Goal: Task Accomplishment & Management: Manage account settings

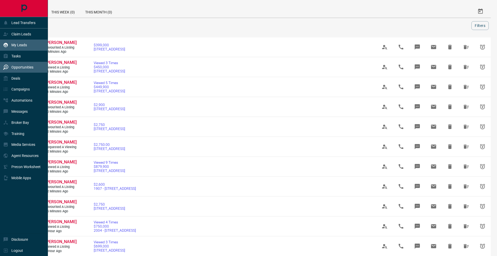
click at [11, 40] on div "My Leads" at bounding box center [24, 45] width 48 height 11
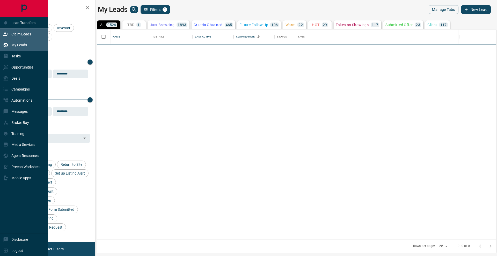
click at [16, 36] on p "Claim Leads" at bounding box center [21, 34] width 20 height 4
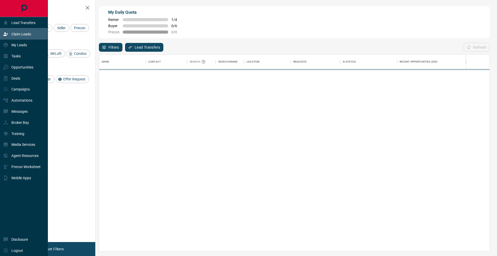
scroll to position [197, 391]
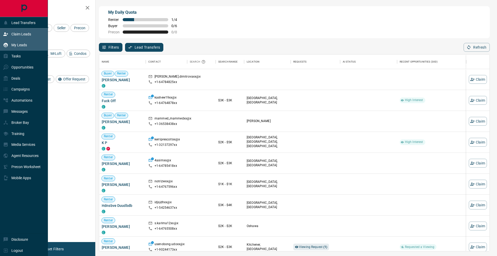
click at [31, 42] on div "My Leads" at bounding box center [24, 45] width 48 height 11
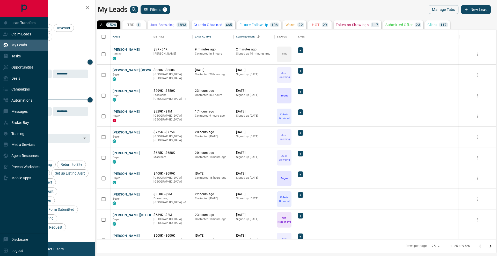
scroll to position [210, 399]
click at [5, 35] on icon at bounding box center [5, 33] width 5 height 3
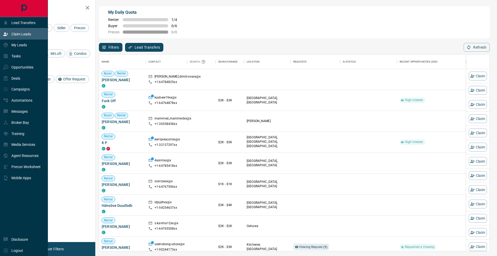
scroll to position [0, 0]
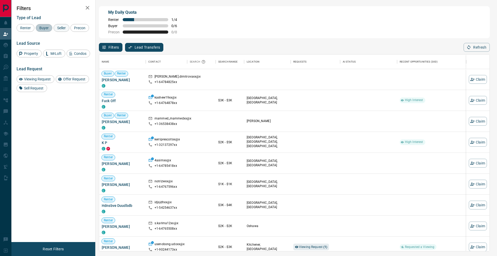
drag, startPoint x: 45, startPoint y: 26, endPoint x: 67, endPoint y: 29, distance: 22.2
click at [49, 27] on span "Buyer" at bounding box center [44, 28] width 13 height 4
click at [67, 29] on span "Seller" at bounding box center [61, 28] width 12 height 4
click at [70, 32] on div "Precon" at bounding box center [79, 28] width 19 height 8
click at [87, 8] on icon "button" at bounding box center [88, 8] width 4 height 4
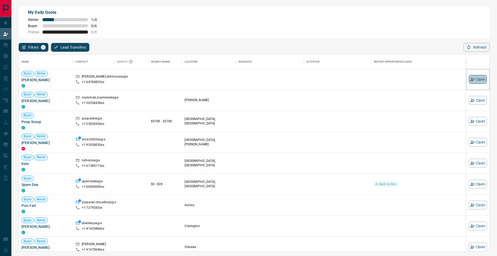
click at [478, 82] on button "Claim" at bounding box center [478, 79] width 18 height 9
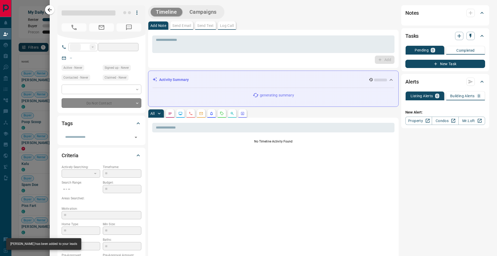
type input "**"
type input "**********"
type input "**"
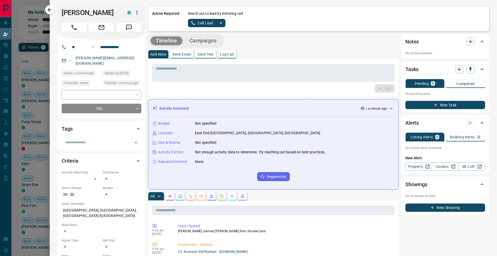
scroll to position [0, 0]
click at [221, 21] on icon "split button" at bounding box center [221, 23] width 6 height 6
click at [210, 40] on li "Log Manual Call" at bounding box center [207, 41] width 32 height 8
click at [204, 22] on button "Log Manual Call" at bounding box center [205, 23] width 34 height 8
click at [204, 22] on button "No" at bounding box center [202, 23] width 9 height 8
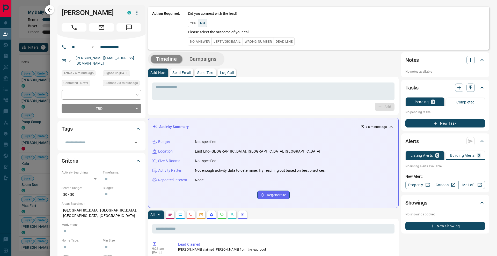
click at [201, 40] on button "No Answer" at bounding box center [200, 42] width 24 height 8
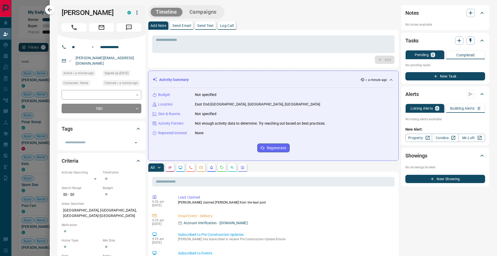
click at [133, 29] on button "Message" at bounding box center [129, 27] width 25 height 8
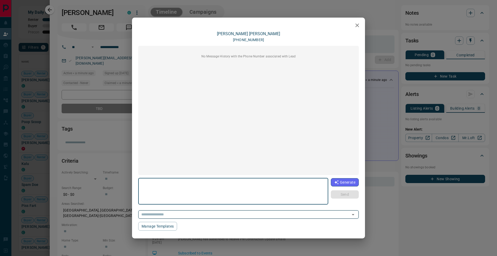
click at [354, 215] on icon "Open" at bounding box center [353, 215] width 6 height 6
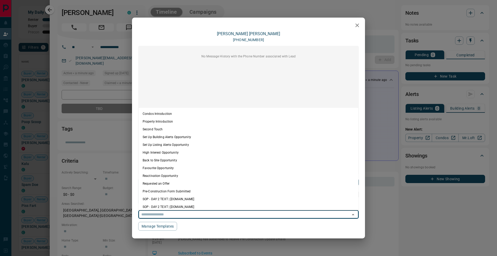
click at [204, 113] on li "Condos Introduction" at bounding box center [249, 114] width 220 height 8
type textarea "**********"
type input "**********"
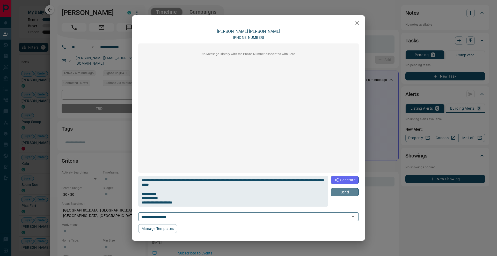
drag, startPoint x: 339, startPoint y: 193, endPoint x: 257, endPoint y: 144, distance: 96.1
click at [339, 193] on button "Send" at bounding box center [345, 192] width 28 height 8
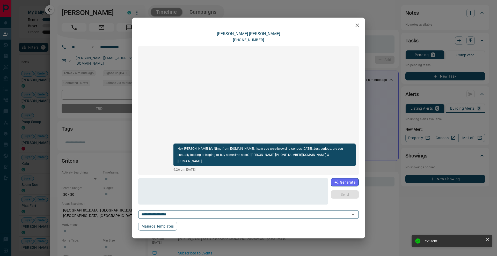
click at [56, 13] on div "**********" at bounding box center [248, 128] width 497 height 256
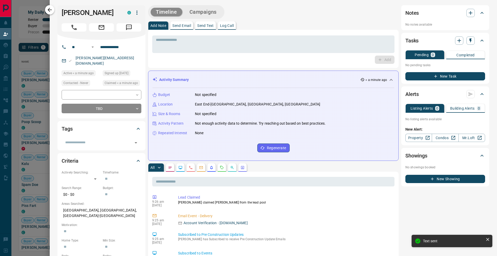
click at [52, 8] on icon "button" at bounding box center [50, 10] width 6 height 6
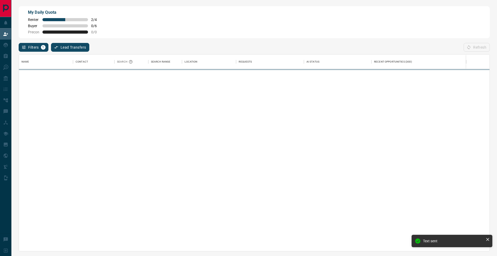
scroll to position [197, 471]
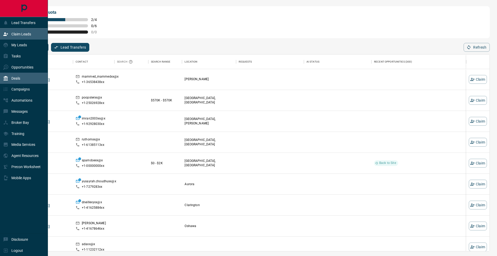
click at [6, 81] on icon at bounding box center [6, 78] width 4 height 5
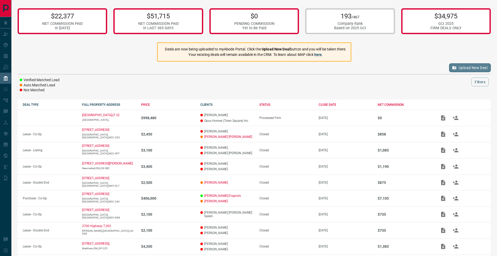
click at [475, 67] on button "Upload New Deal" at bounding box center [470, 67] width 42 height 9
